Goal: Navigation & Orientation: Find specific page/section

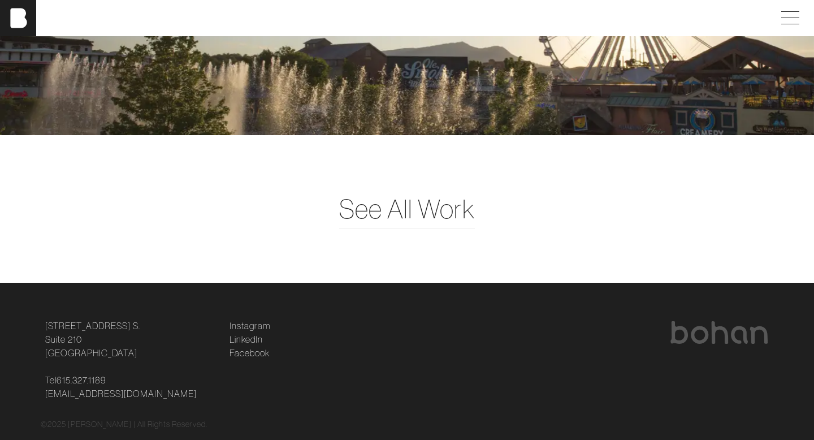
scroll to position [2780, 0]
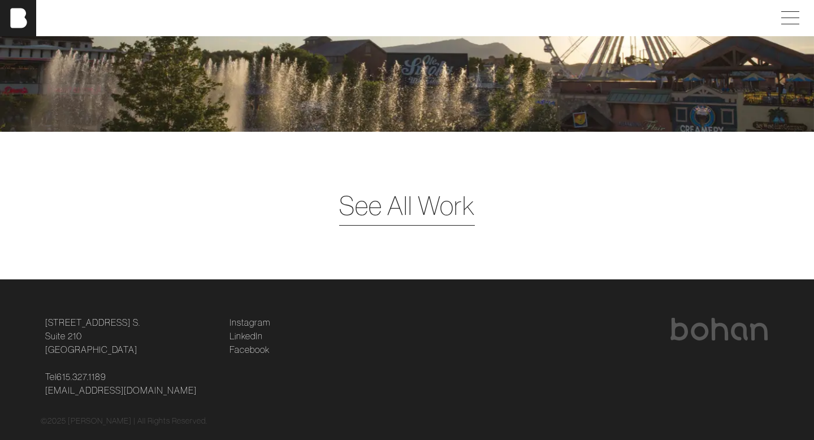
click at [375, 204] on span "See All Work" at bounding box center [407, 205] width 136 height 39
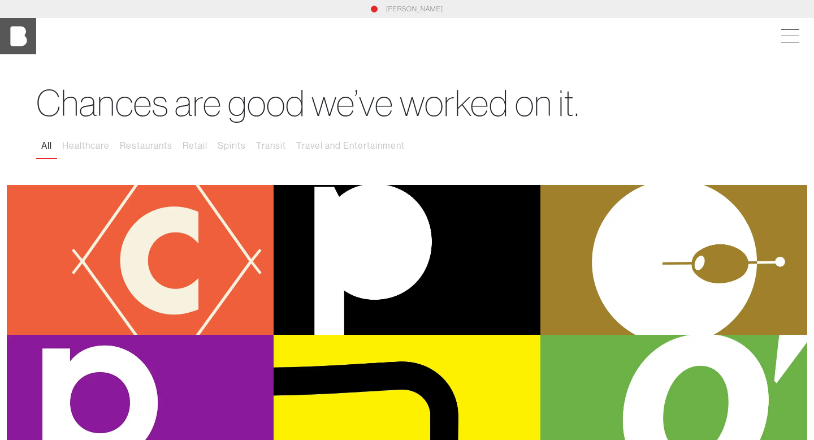
click at [27, 39] on img at bounding box center [18, 36] width 36 height 36
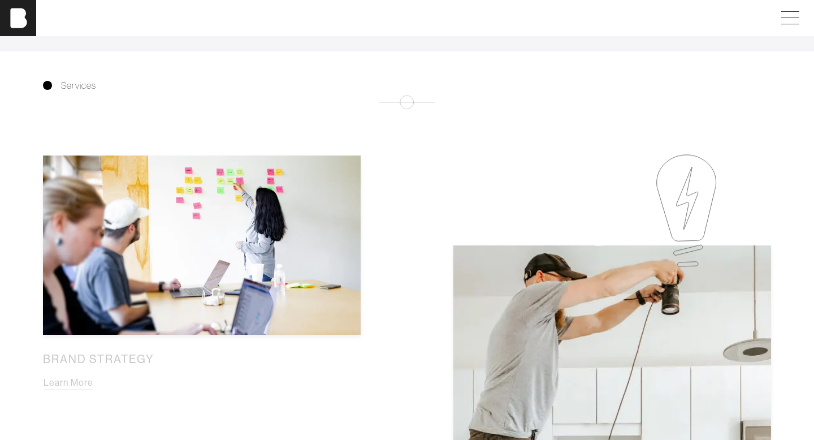
scroll to position [895, 0]
